Goal: Task Accomplishment & Management: Use online tool/utility

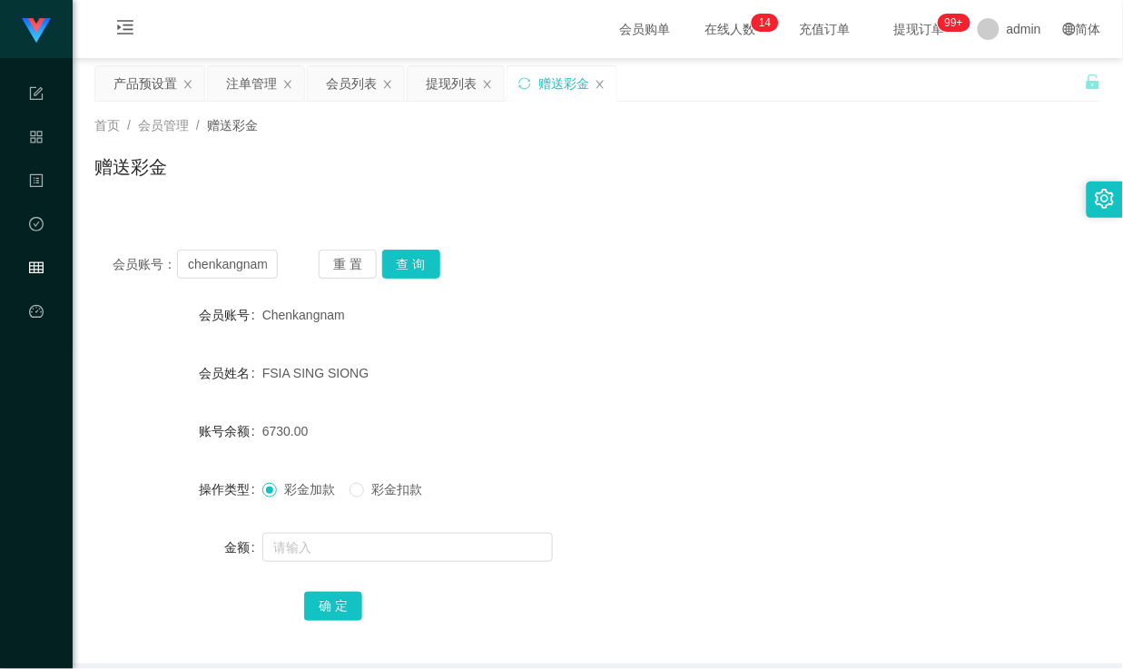
click at [232, 264] on input "chenkangnam" at bounding box center [227, 264] width 100 height 29
type input "Henn331"
click at [410, 260] on button "查 询" at bounding box center [411, 264] width 58 height 29
click at [166, 89] on div "产品预设置" at bounding box center [145, 83] width 64 height 34
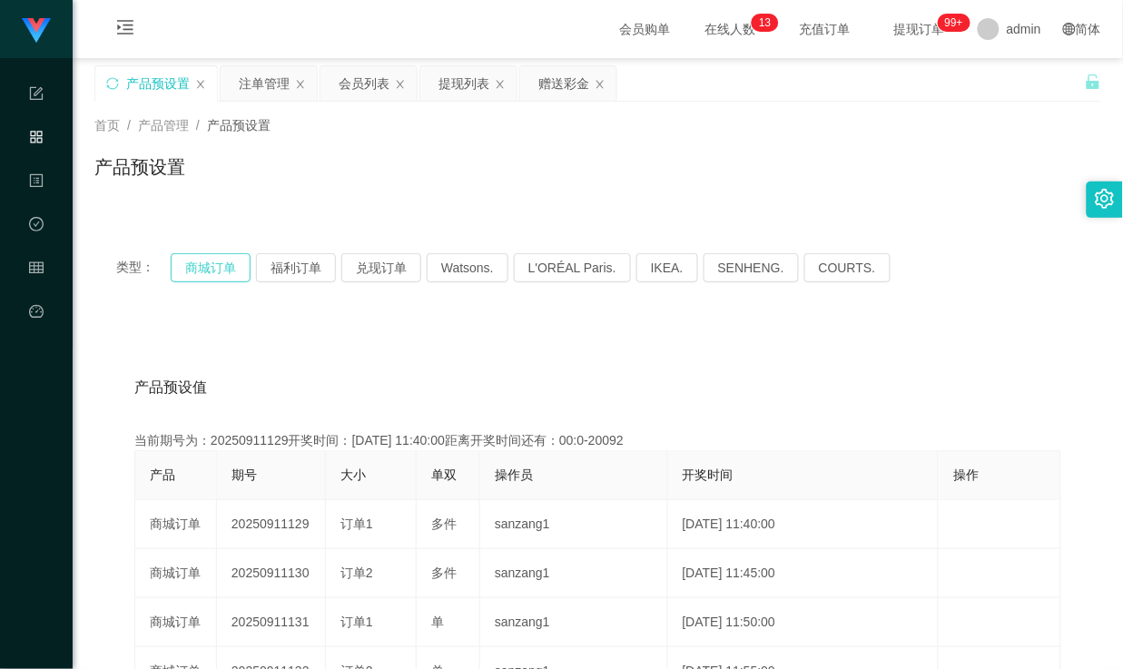
click at [229, 264] on button "商城订单" at bounding box center [211, 267] width 80 height 29
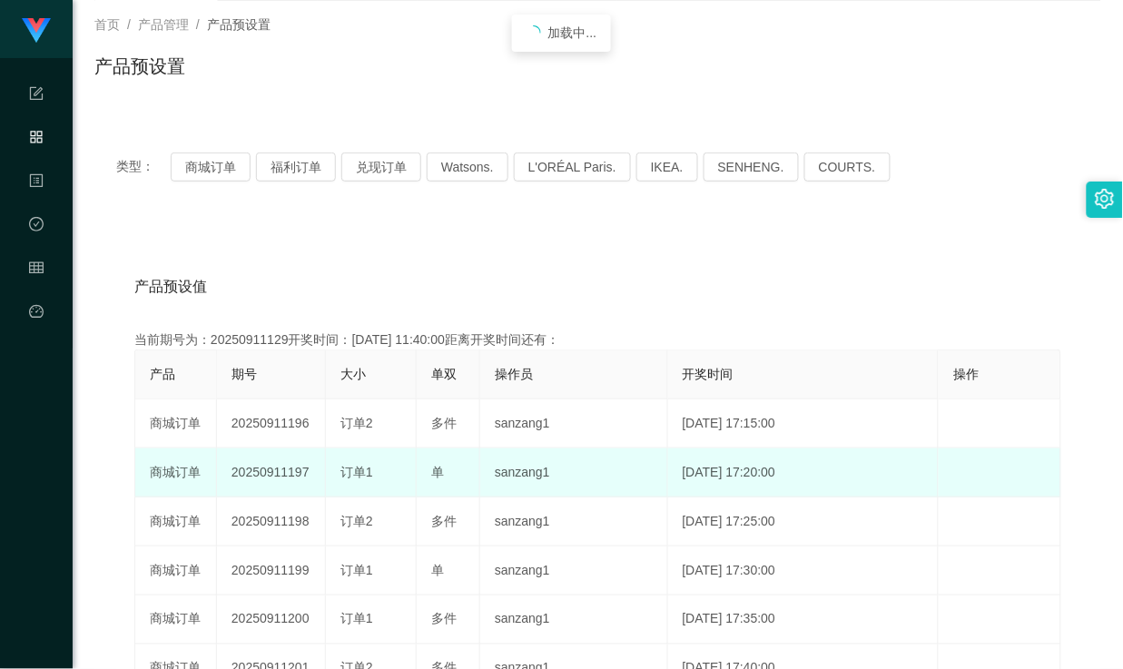
drag, startPoint x: 403, startPoint y: 467, endPoint x: 487, endPoint y: 467, distance: 84.4
click at [430, 469] on tr "商城订单 20250911197 订单1 单 sanzang1 [DATE] 17:20:00 编 辑 限制投注" at bounding box center [598, 472] width 926 height 49
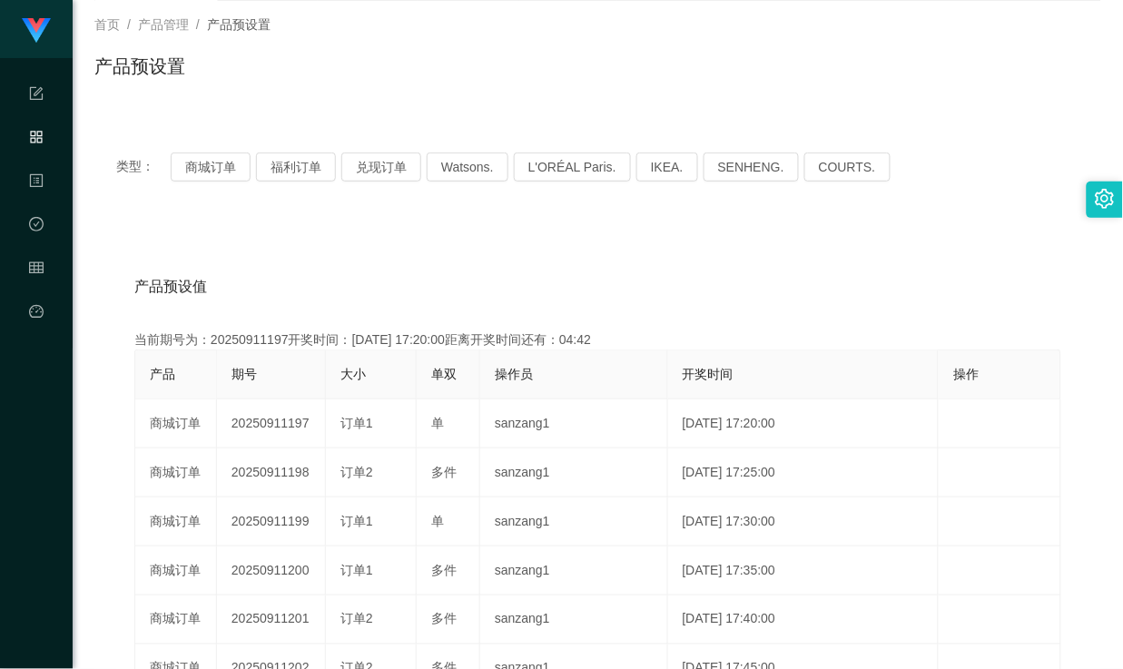
click at [419, 261] on div "产品预设值 添加期号" at bounding box center [597, 286] width 927 height 51
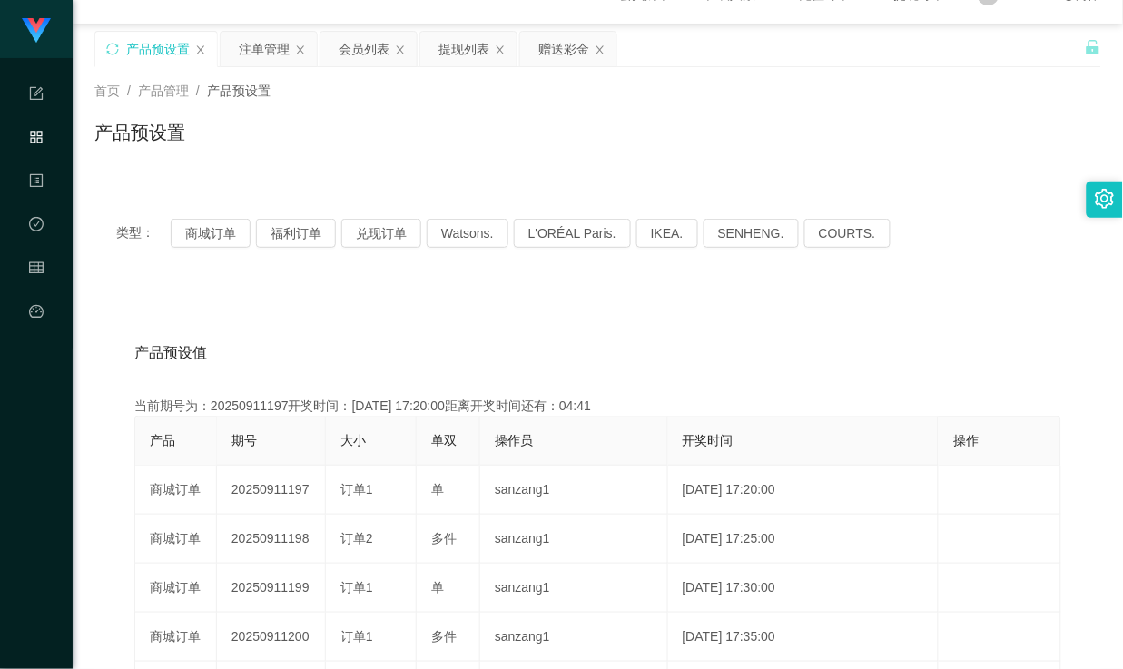
scroll to position [0, 0]
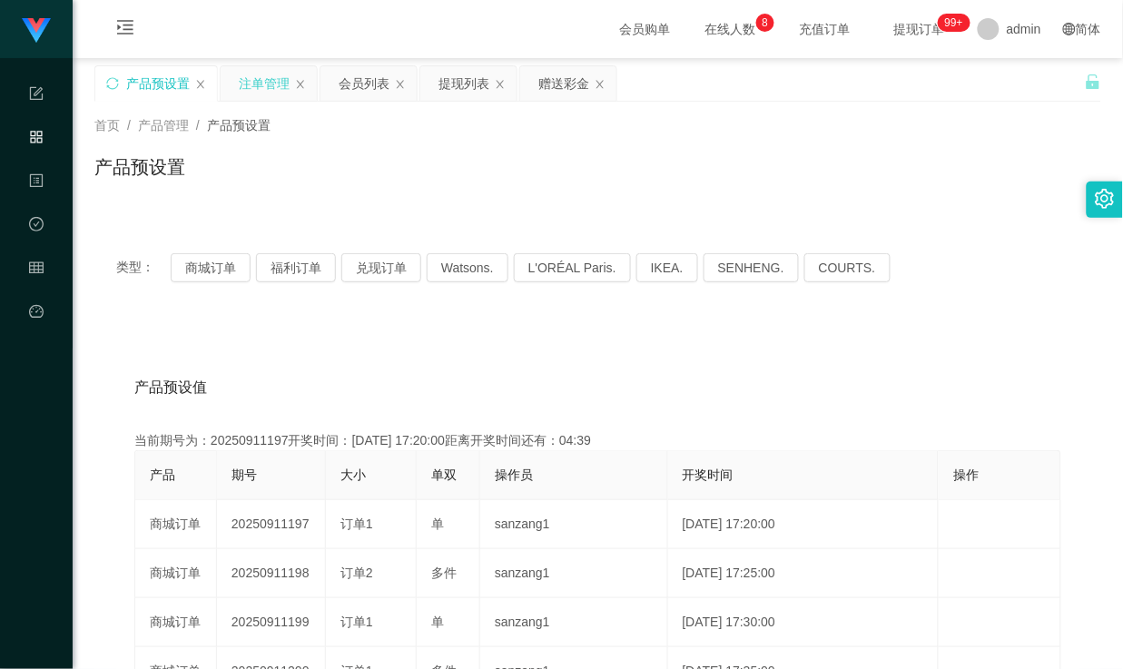
click at [270, 84] on div "注单管理" at bounding box center [264, 83] width 51 height 34
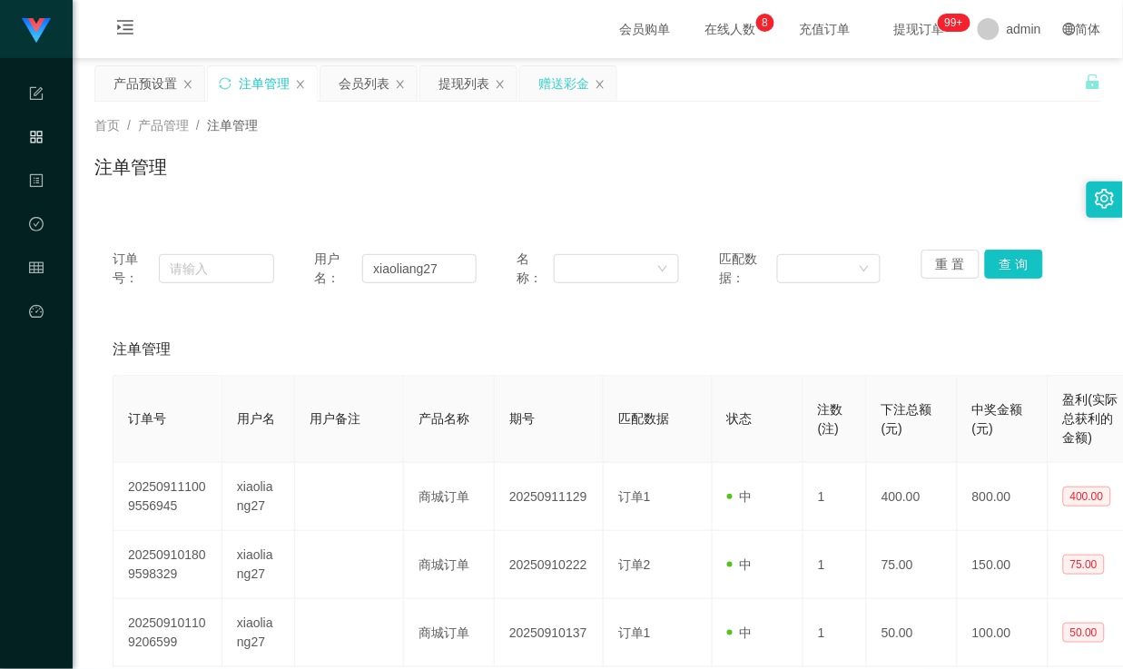
click at [581, 79] on div "赠送彩金" at bounding box center [563, 83] width 51 height 34
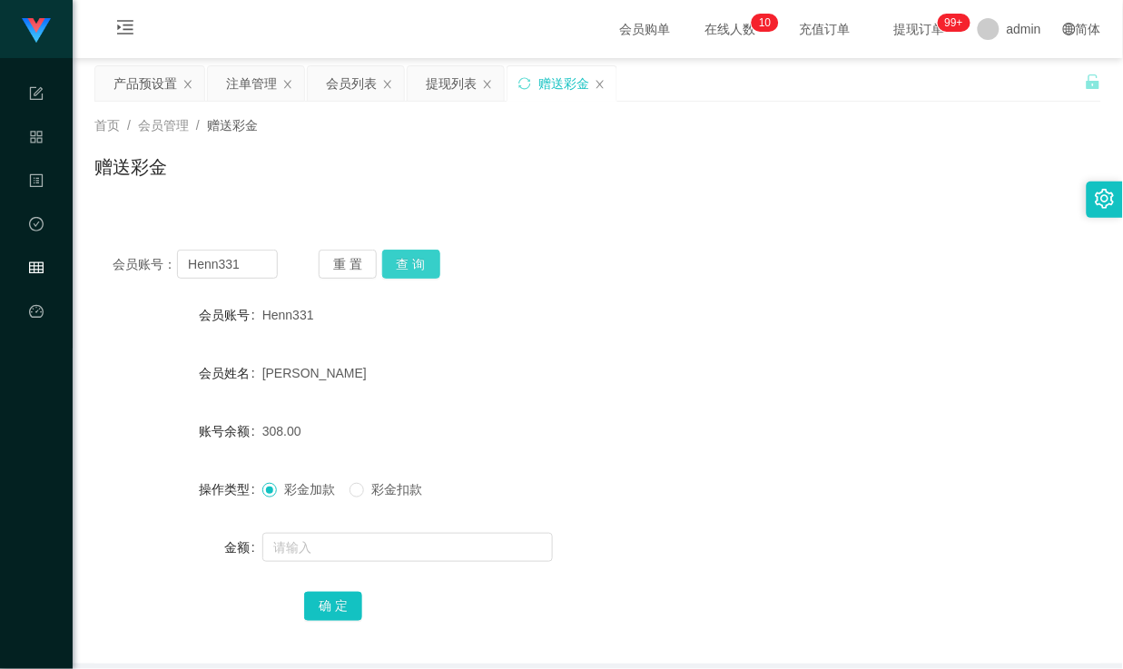
click at [404, 263] on button "查 询" at bounding box center [411, 264] width 58 height 29
click at [422, 264] on button "查 询" at bounding box center [411, 264] width 58 height 29
click at [415, 266] on button "查 询" at bounding box center [411, 264] width 58 height 29
click at [493, 297] on div "Henn331" at bounding box center [555, 315] width 587 height 36
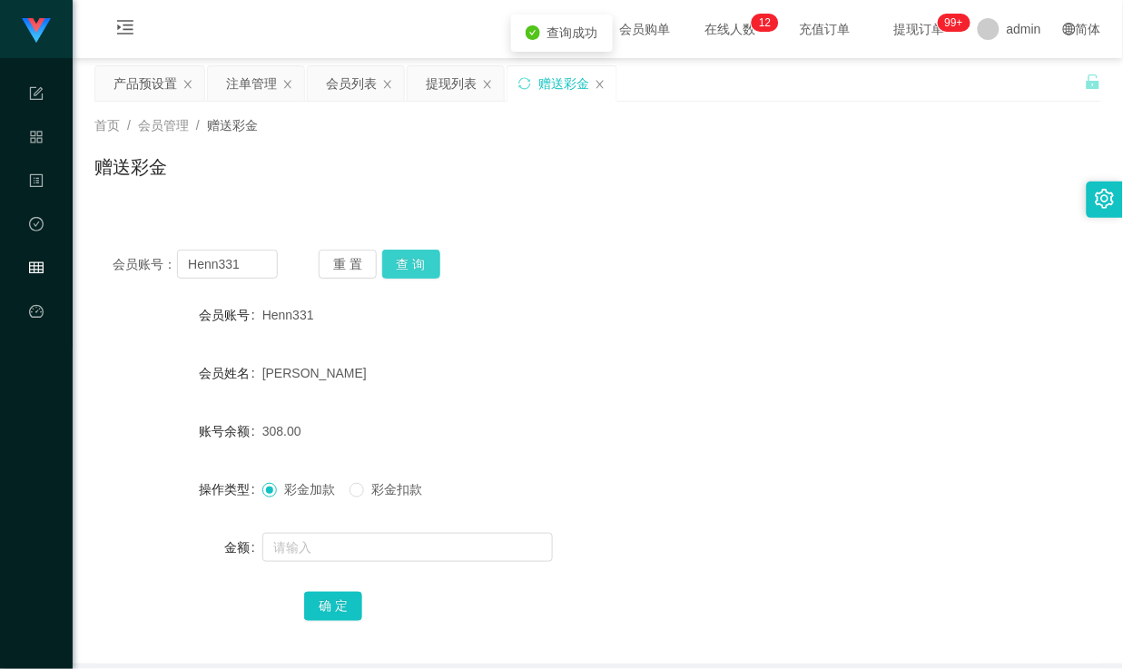
click at [413, 264] on button "查 询" at bounding box center [411, 264] width 58 height 29
click at [522, 302] on div "Henn331" at bounding box center [555, 315] width 587 height 36
click at [408, 266] on button "查 询" at bounding box center [411, 264] width 58 height 29
click at [202, 265] on input "Henn331" at bounding box center [227, 264] width 100 height 29
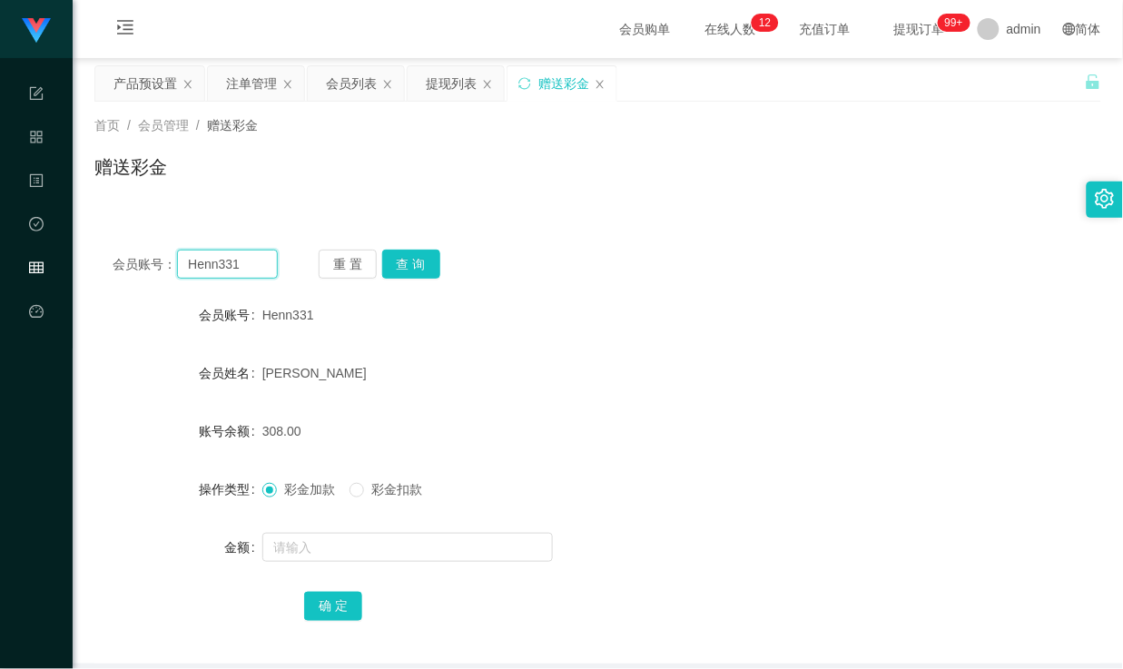
click at [202, 265] on input "Henn331" at bounding box center [227, 264] width 100 height 29
click at [242, 86] on div "注单管理" at bounding box center [251, 83] width 51 height 34
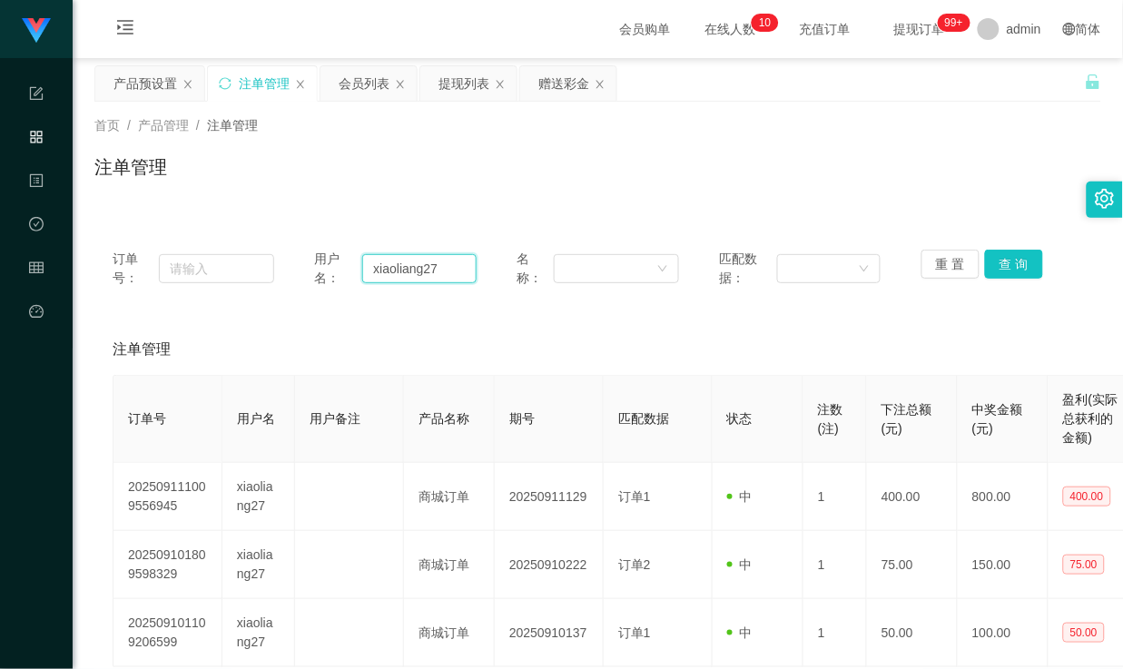
drag, startPoint x: 459, startPoint y: 273, endPoint x: 274, endPoint y: 272, distance: 185.2
click at [274, 272] on div "订单号： 用户名： xiaoliang27 名称： 匹配数据： 重 置 查 询" at bounding box center [598, 269] width 970 height 38
paste input "Henn331"
type input "Henn331"
click at [1011, 259] on button "查 询" at bounding box center [1014, 264] width 58 height 29
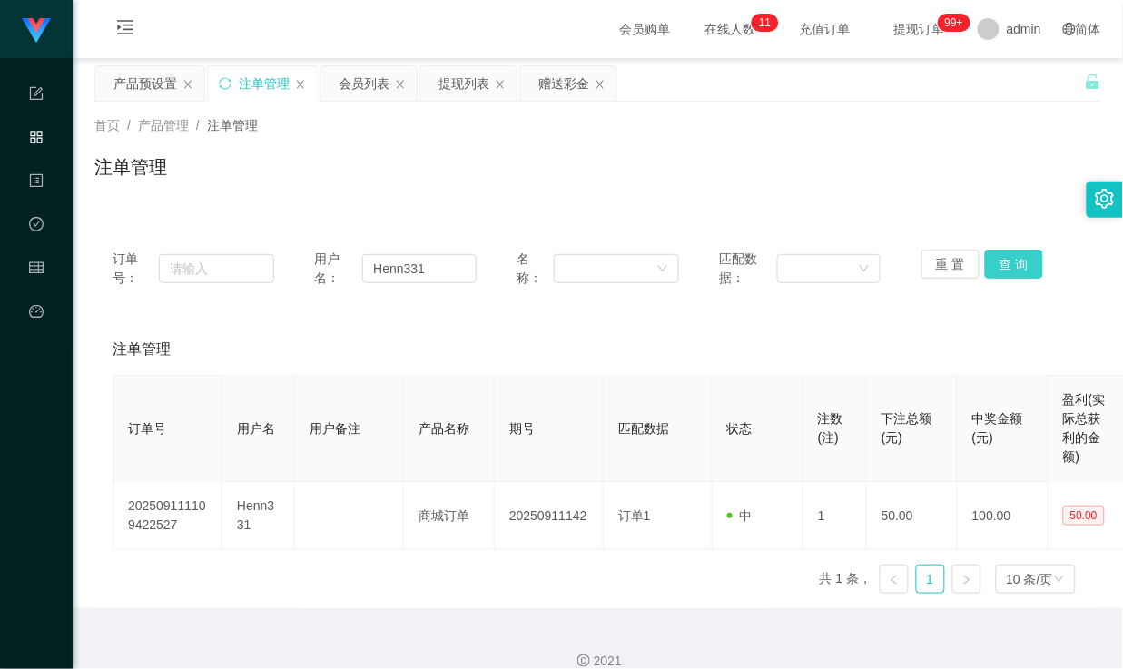
click at [1014, 261] on button "查 询" at bounding box center [1014, 264] width 58 height 29
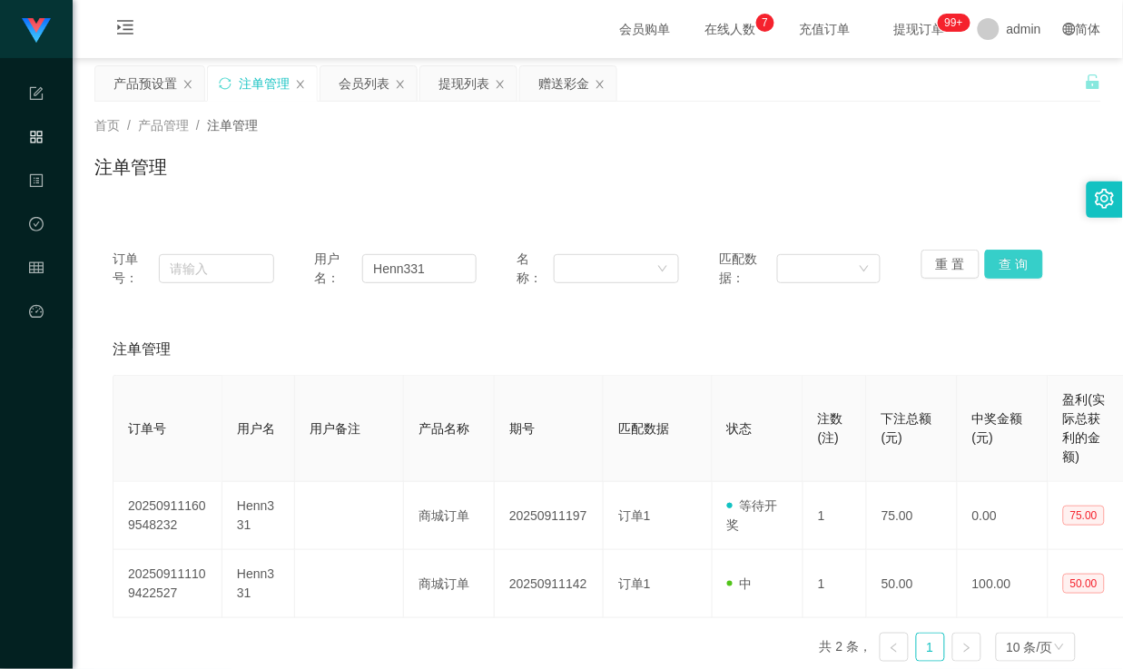
click at [1010, 265] on button "查 询" at bounding box center [1014, 264] width 58 height 29
click at [564, 84] on div "赠送彩金" at bounding box center [563, 83] width 51 height 34
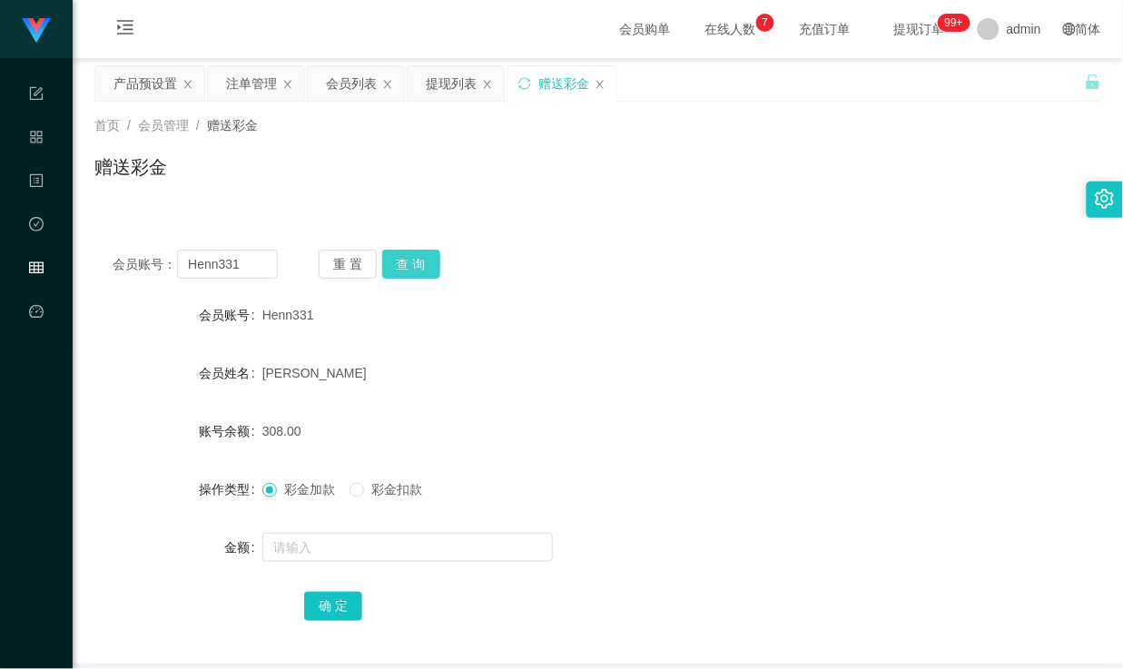
click at [412, 267] on button "查 询" at bounding box center [411, 264] width 58 height 29
click at [414, 254] on button "查 询" at bounding box center [411, 264] width 58 height 29
